Goal: Information Seeking & Learning: Learn about a topic

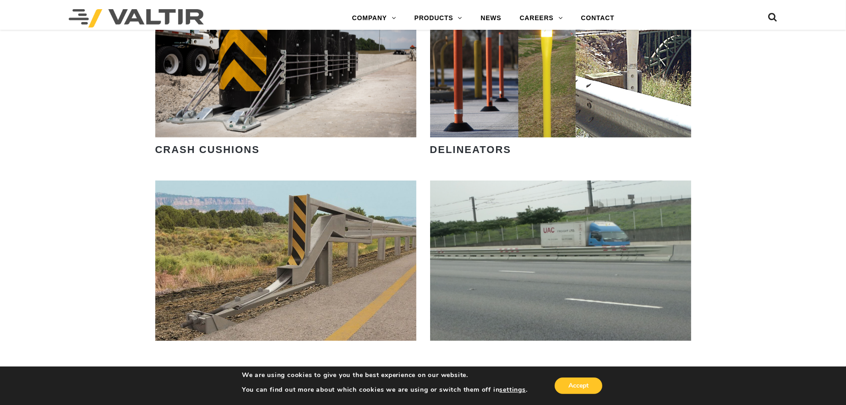
scroll to position [870, 0]
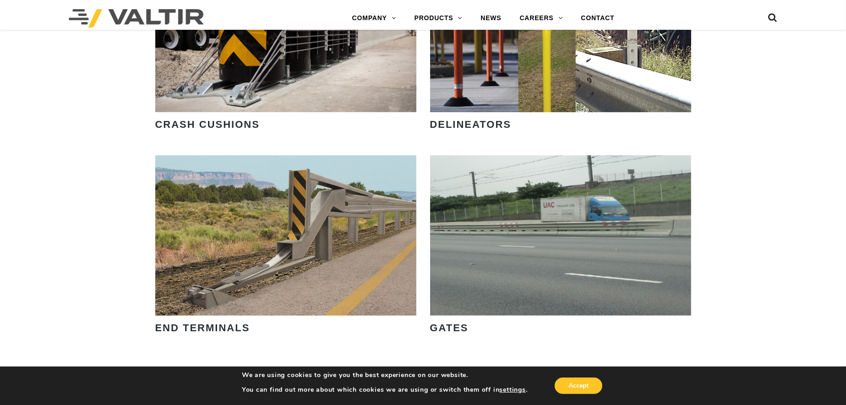
click at [229, 125] on strong "CRASH CUSHIONS" at bounding box center [207, 124] width 104 height 11
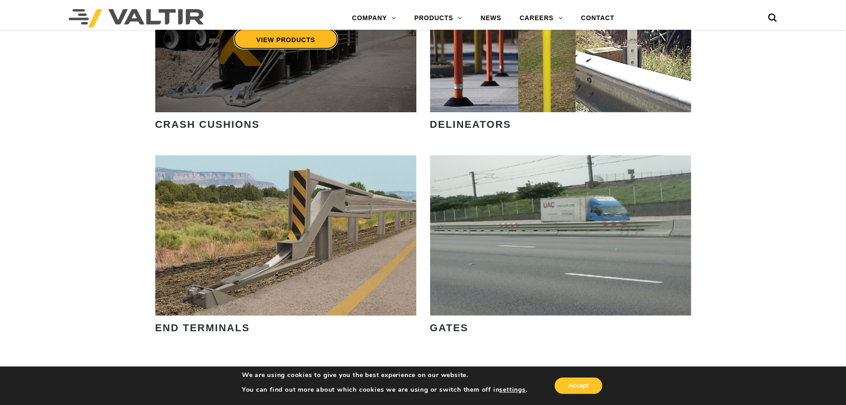
click at [293, 39] on link "VIEW PRODUCTS" at bounding box center [285, 38] width 105 height 21
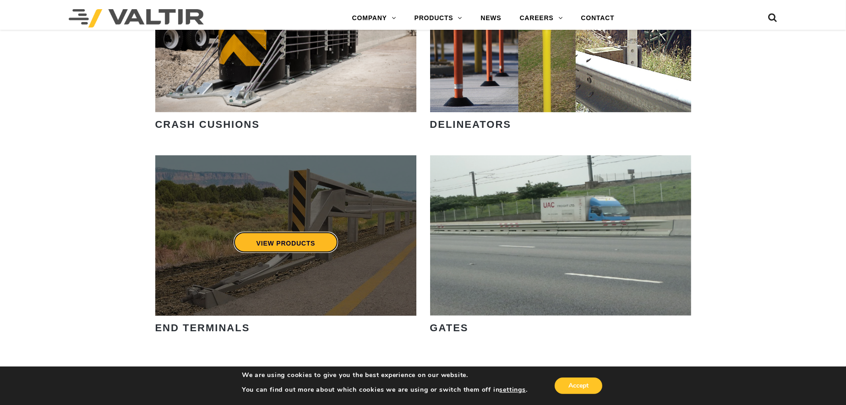
click at [305, 236] on link "VIEW PRODUCTS" at bounding box center [285, 242] width 105 height 21
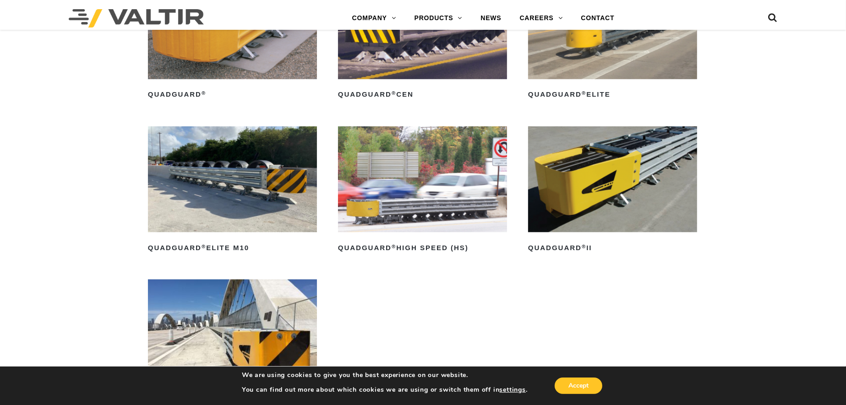
scroll to position [870, 0]
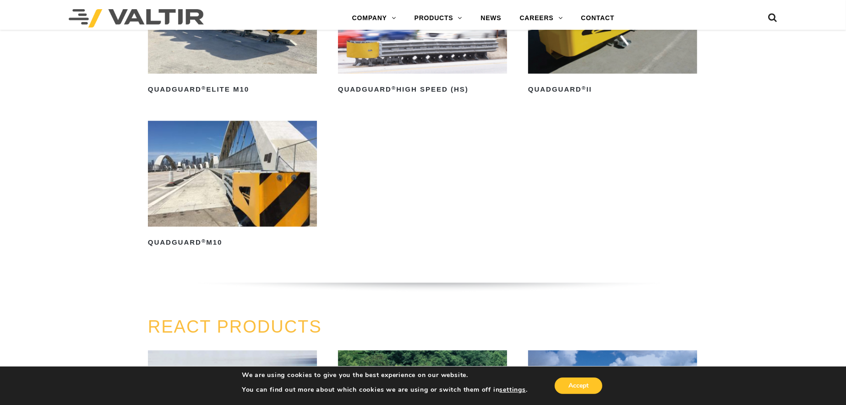
click at [284, 207] on img at bounding box center [232, 174] width 169 height 106
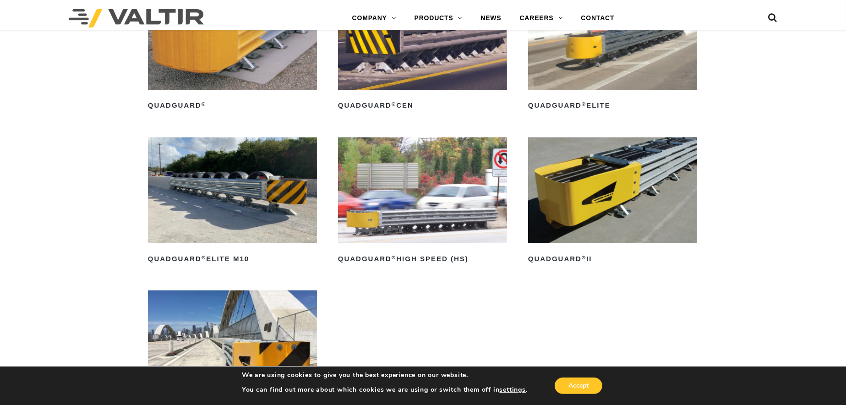
scroll to position [687, 0]
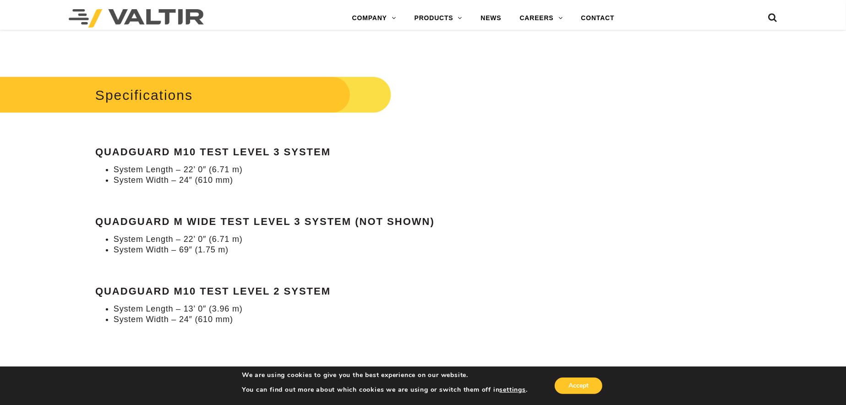
scroll to position [824, 0]
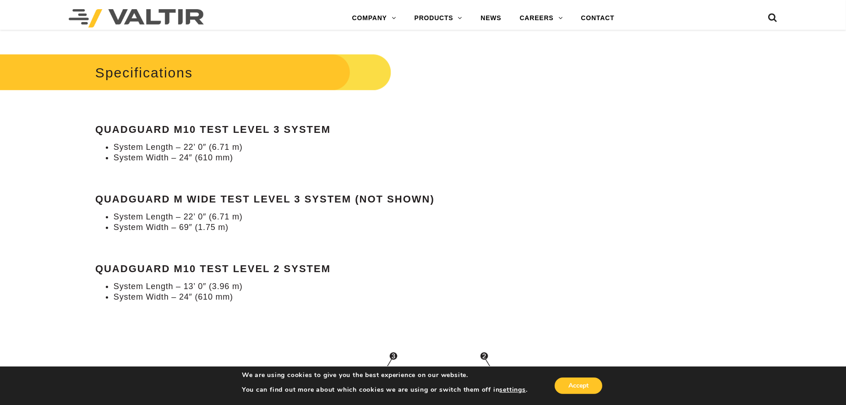
click at [151, 72] on h2 "Specifications" at bounding box center [179, 72] width 423 height 43
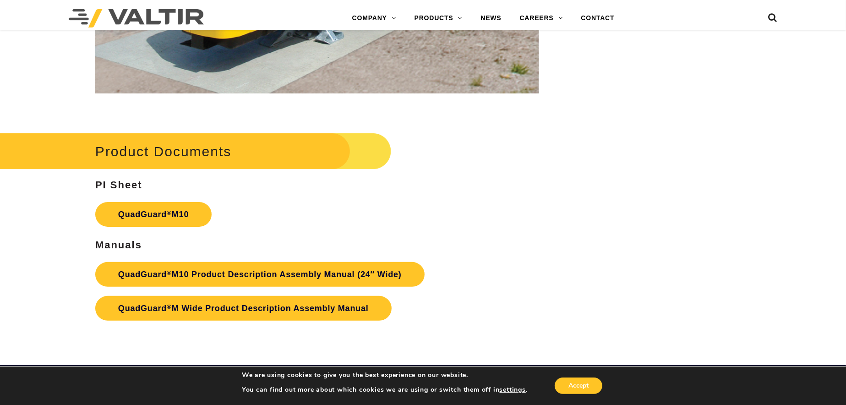
scroll to position [3251, 0]
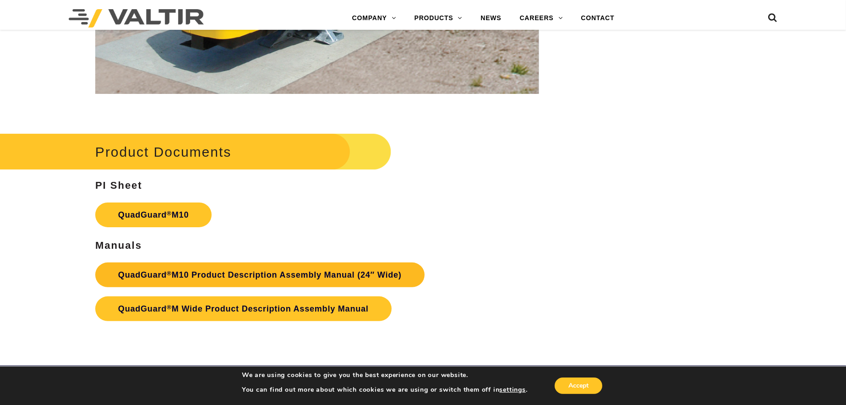
click at [306, 275] on link "QuadGuard ® M10 Product Description Assembly Manual (24″ Wide)" at bounding box center [259, 274] width 329 height 25
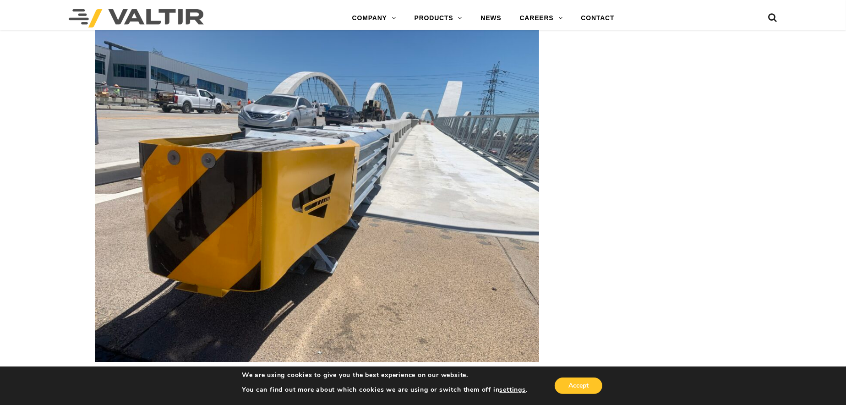
scroll to position [2747, 0]
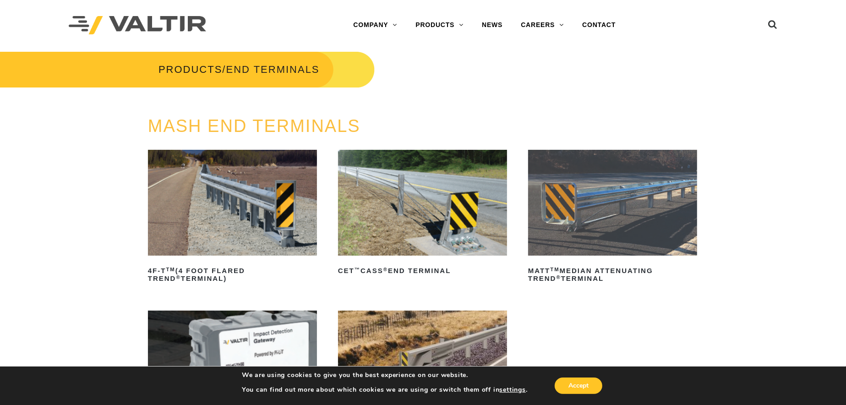
click at [580, 214] on img at bounding box center [612, 203] width 169 height 106
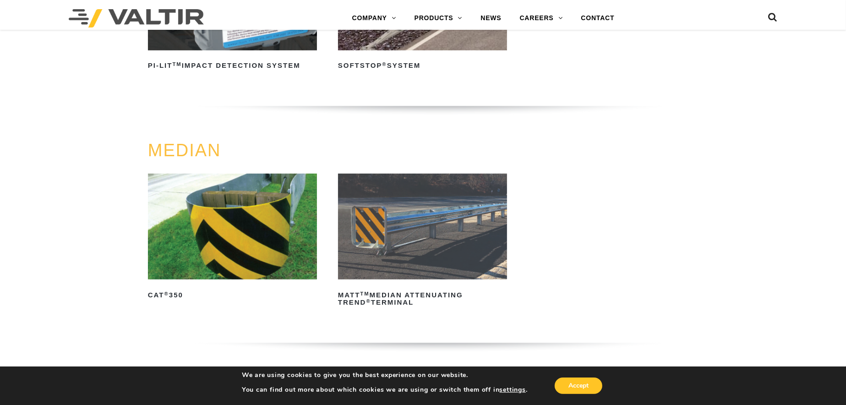
scroll to position [366, 0]
click at [277, 236] on img at bounding box center [232, 226] width 169 height 106
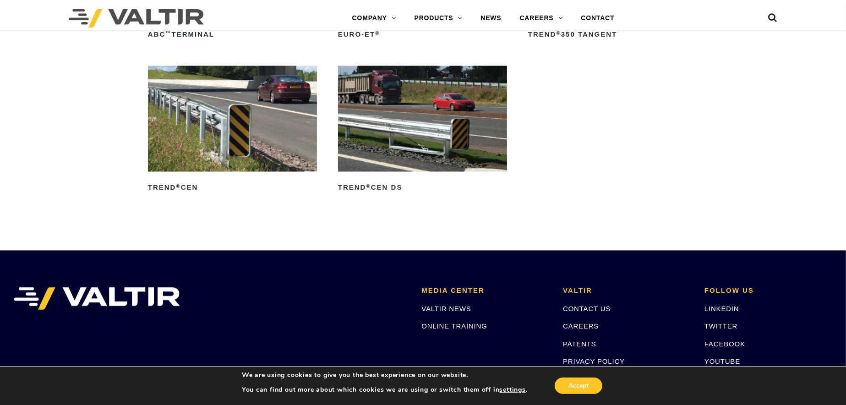
scroll to position [1449, 0]
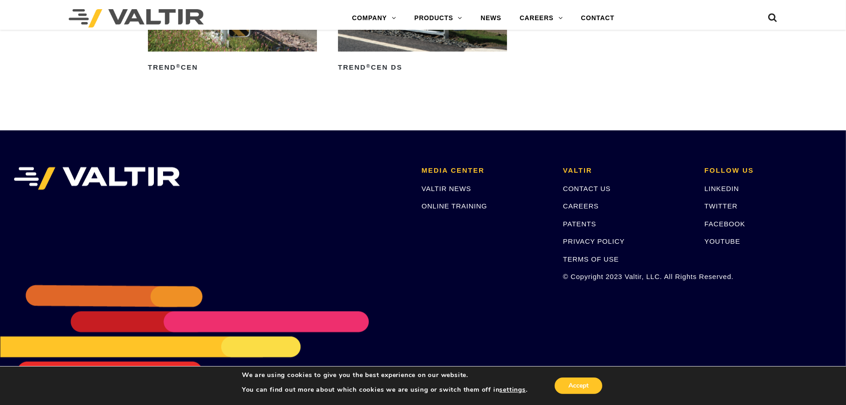
drag, startPoint x: 623, startPoint y: 191, endPoint x: 616, endPoint y: 186, distance: 8.6
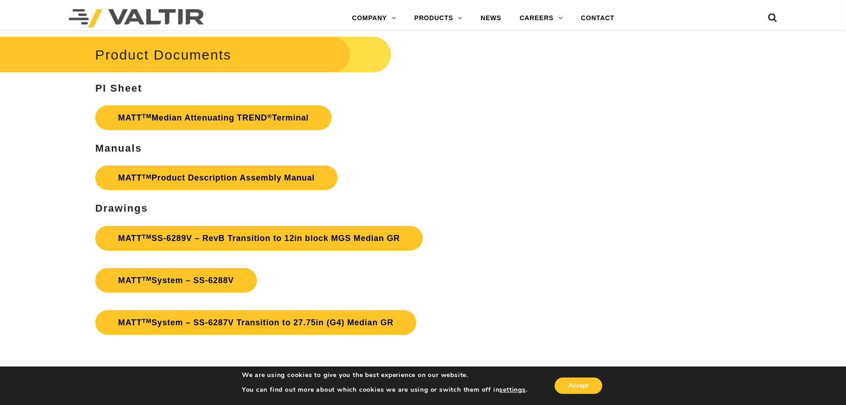
scroll to position [3205, 0]
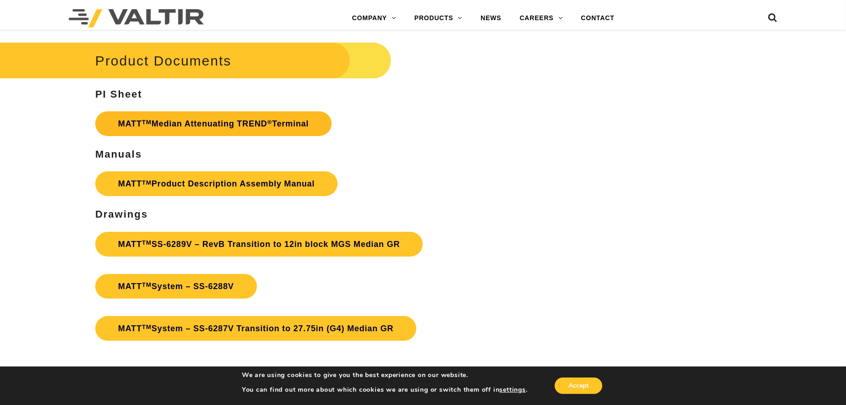
click at [297, 126] on link "MATT TM Median Attenuating TREND ® Terminal" at bounding box center [213, 123] width 236 height 25
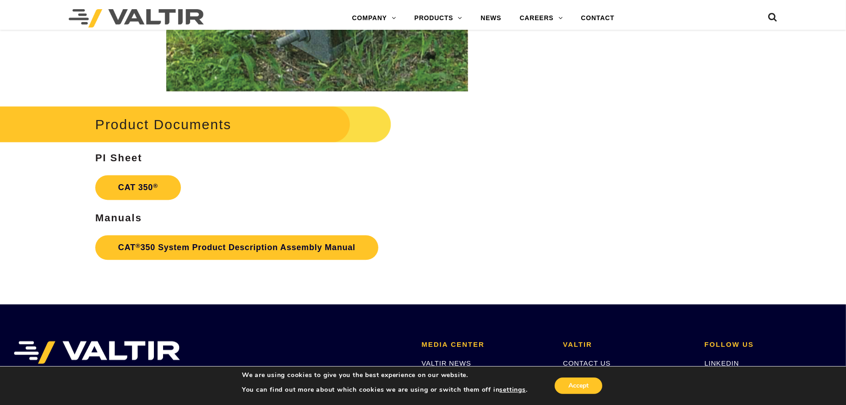
scroll to position [1684, 0]
